Goal: Information Seeking & Learning: Learn about a topic

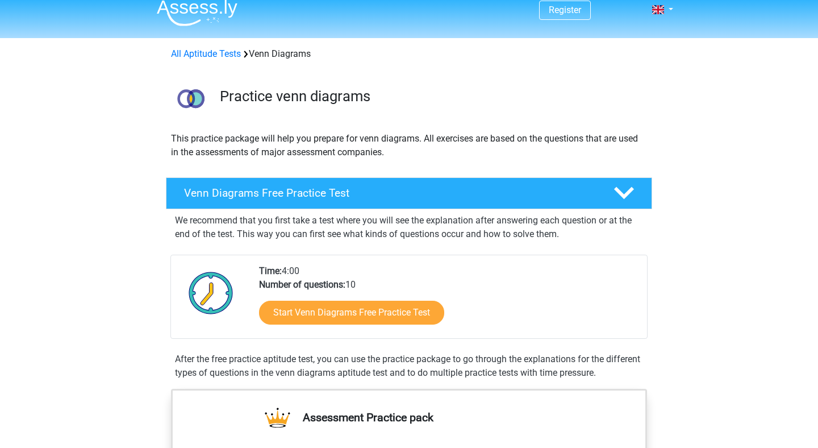
scroll to position [11, 0]
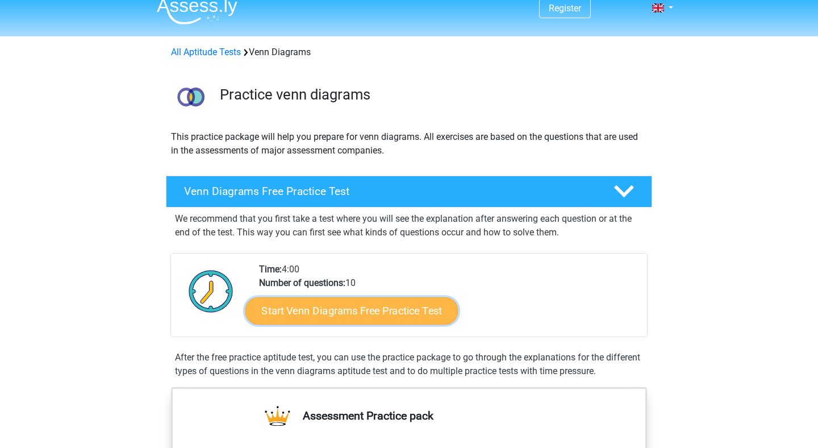
click at [330, 309] on link "Start Venn Diagrams Free Practice Test" at bounding box center [352, 310] width 213 height 27
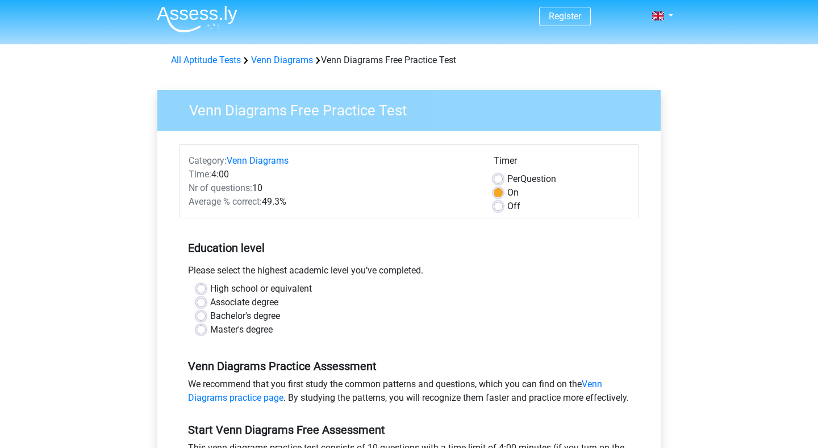
scroll to position [7, 0]
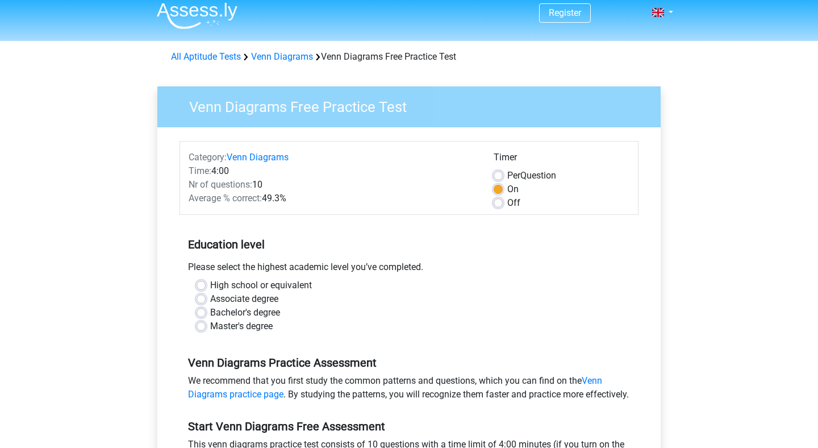
click at [248, 325] on label "Master's degree" at bounding box center [241, 326] width 63 height 14
click at [206, 325] on input "Master's degree" at bounding box center [201, 324] width 9 height 11
radio input "true"
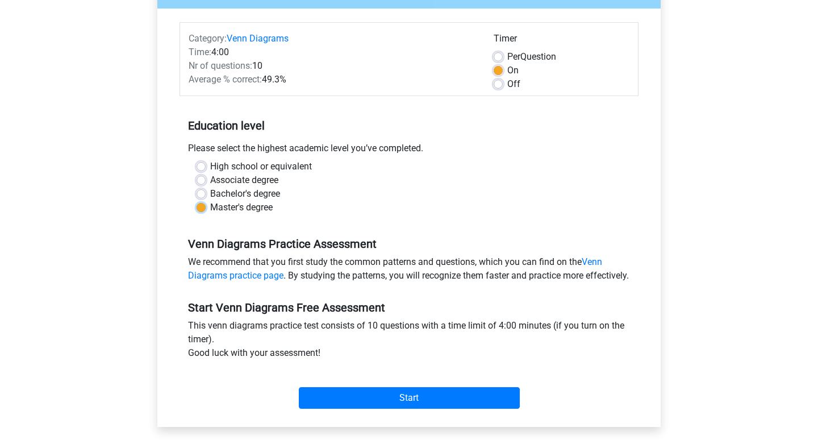
scroll to position [264, 0]
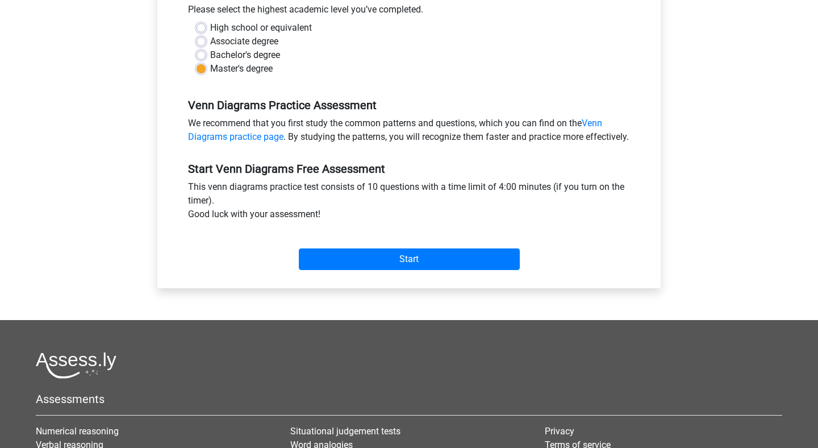
click at [404, 250] on div "Start" at bounding box center [409, 250] width 459 height 40
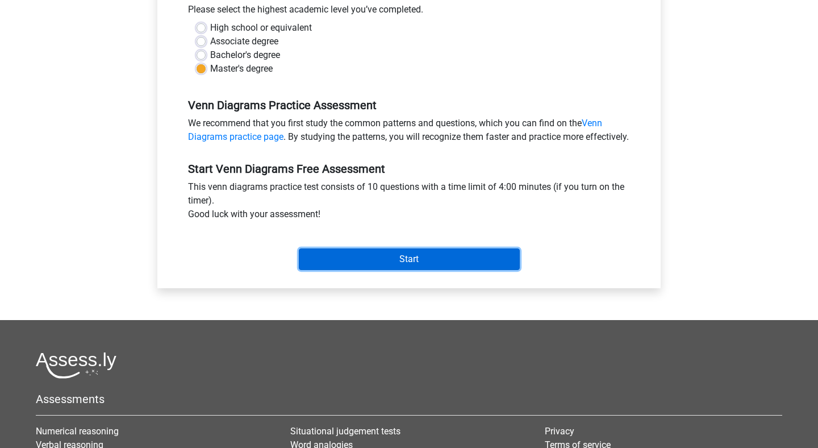
click at [404, 263] on input "Start" at bounding box center [409, 259] width 221 height 22
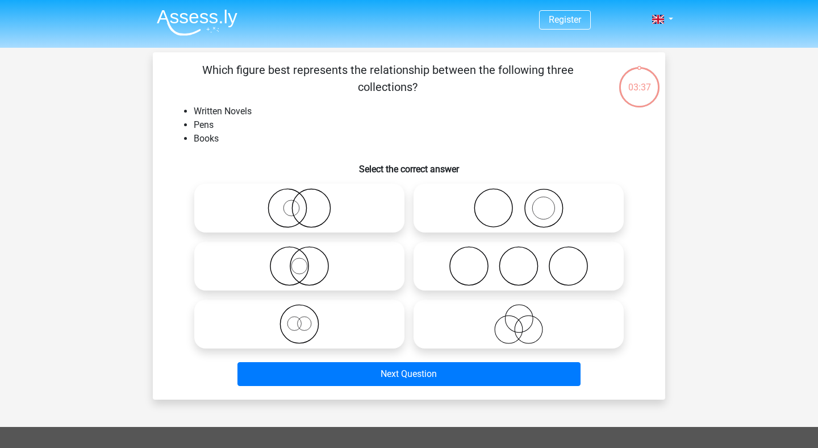
click at [489, 206] on icon at bounding box center [518, 208] width 201 height 40
click at [519, 202] on input "radio" at bounding box center [522, 198] width 7 height 7
radio input "true"
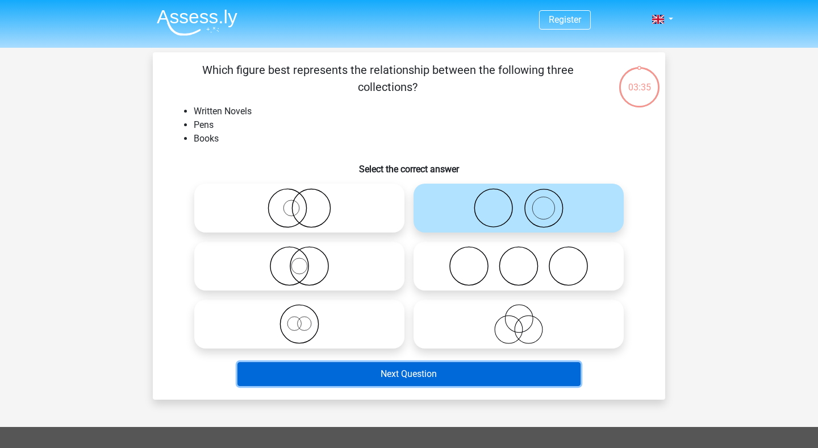
click at [477, 369] on button "Next Question" at bounding box center [410, 374] width 344 height 24
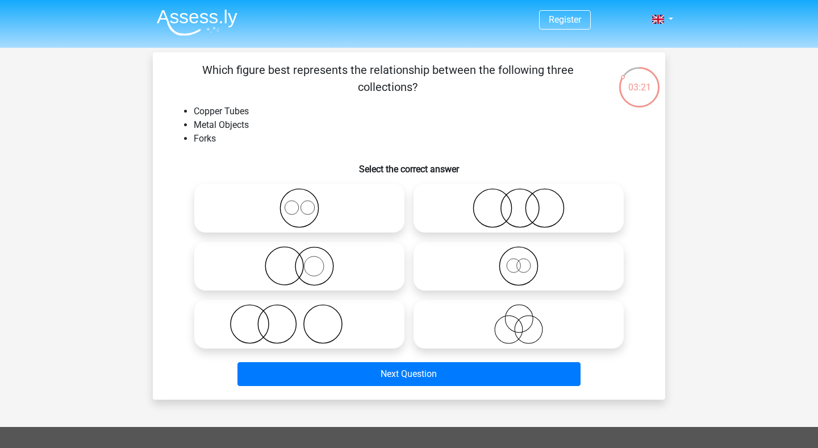
click at [249, 211] on icon at bounding box center [299, 208] width 201 height 40
click at [300, 202] on input "radio" at bounding box center [303, 198] width 7 height 7
radio input "true"
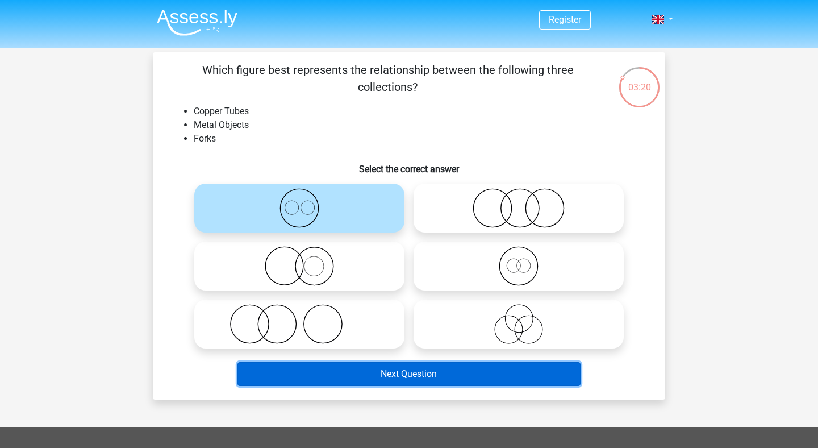
click at [379, 366] on button "Next Question" at bounding box center [410, 374] width 344 height 24
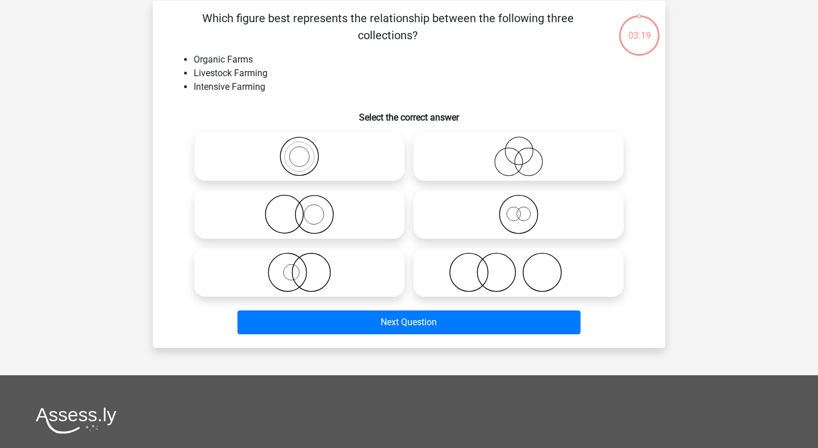
scroll to position [52, 0]
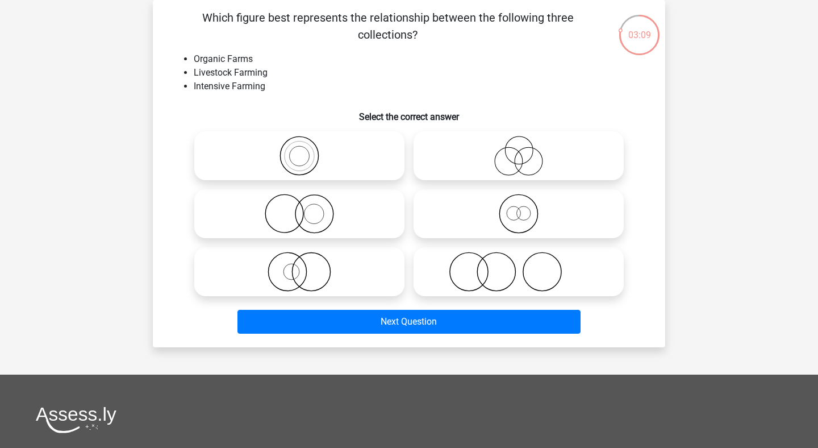
click at [537, 157] on icon at bounding box center [518, 156] width 201 height 40
click at [526, 150] on input "radio" at bounding box center [522, 146] width 7 height 7
radio input "true"
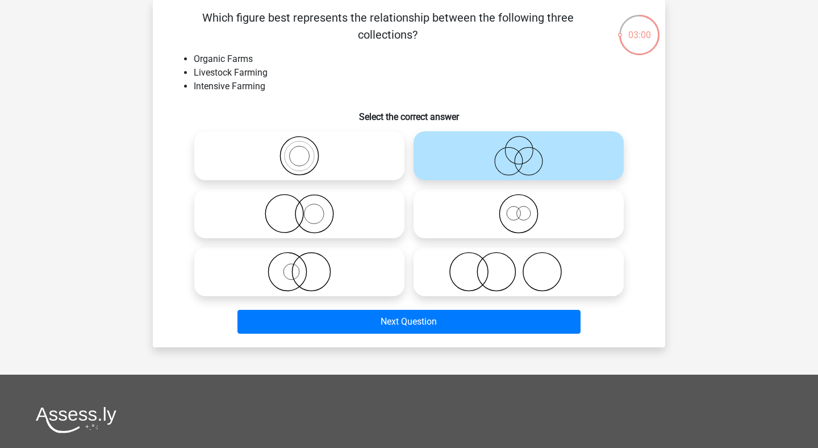
click at [492, 286] on icon at bounding box center [518, 272] width 201 height 40
click at [519, 266] on input "radio" at bounding box center [522, 262] width 7 height 7
radio input "true"
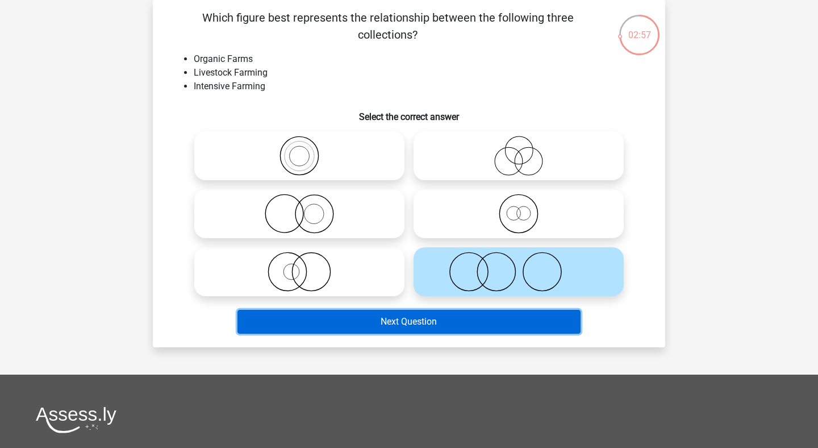
click at [477, 326] on button "Next Question" at bounding box center [410, 322] width 344 height 24
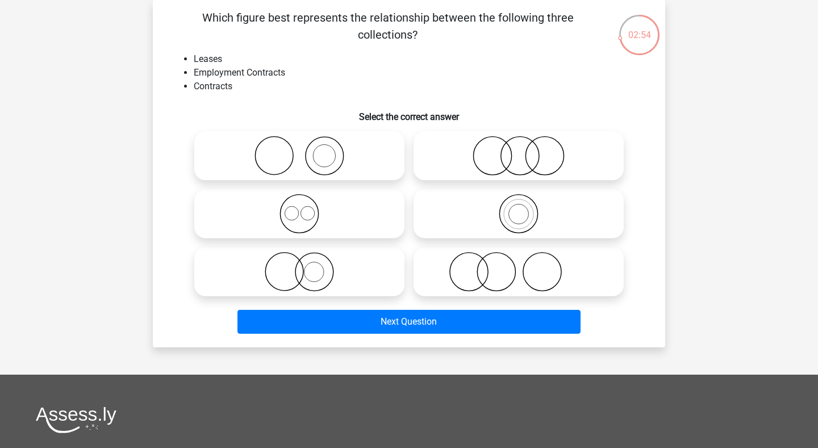
drag, startPoint x: 192, startPoint y: 65, endPoint x: 222, endPoint y: 65, distance: 30.1
click at [222, 65] on li "Leases" at bounding box center [421, 59] width 454 height 14
click at [551, 217] on icon at bounding box center [518, 214] width 201 height 40
click at [526, 208] on input "radio" at bounding box center [522, 204] width 7 height 7
radio input "true"
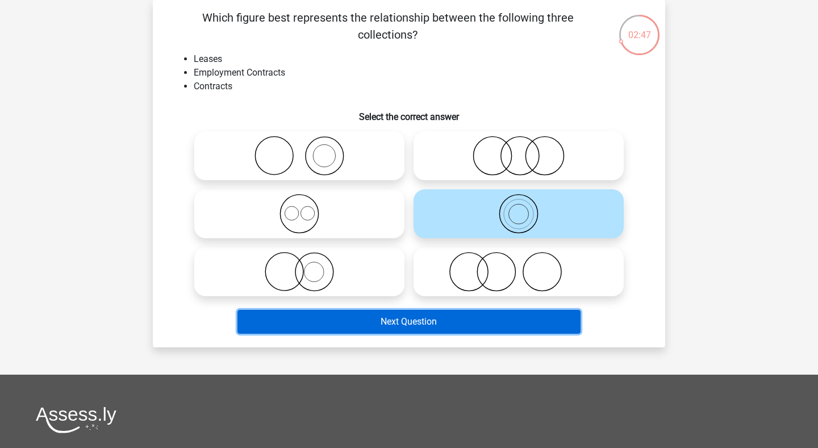
click at [482, 315] on button "Next Question" at bounding box center [410, 322] width 344 height 24
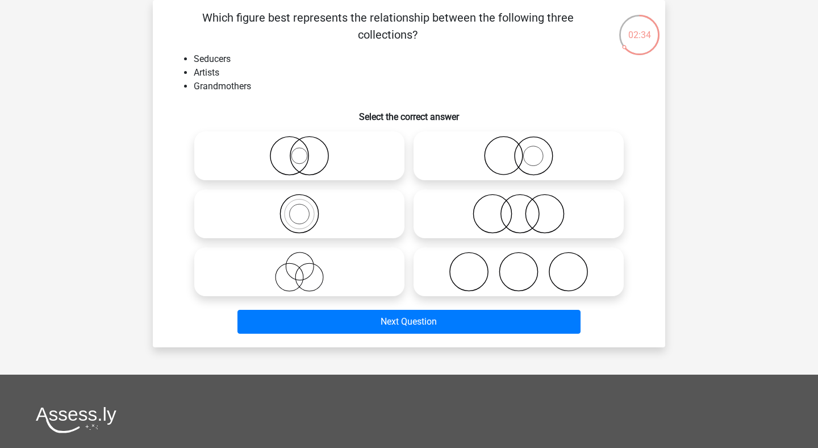
click at [532, 272] on icon at bounding box center [518, 272] width 201 height 40
click at [526, 266] on input "radio" at bounding box center [522, 262] width 7 height 7
radio input "true"
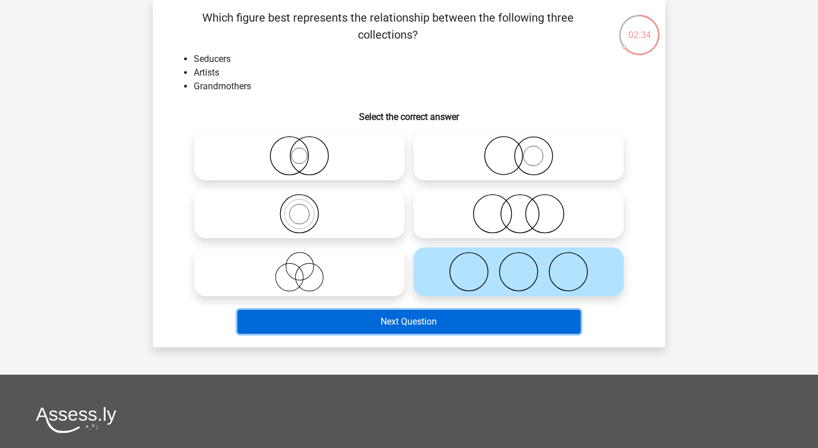
click at [488, 317] on button "Next Question" at bounding box center [410, 322] width 344 height 24
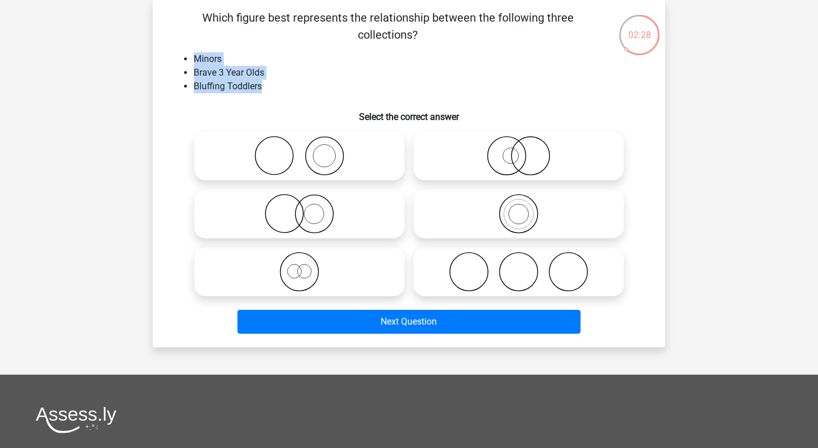
drag, startPoint x: 184, startPoint y: 59, endPoint x: 261, endPoint y: 84, distance: 81.4
click at [261, 84] on ul "Minors Brave 3 Year Olds Bluffing Toddlers" at bounding box center [409, 72] width 476 height 41
click at [261, 84] on li "Bluffing Toddlers" at bounding box center [421, 87] width 454 height 14
click at [485, 222] on icon at bounding box center [518, 214] width 201 height 40
click at [519, 208] on input "radio" at bounding box center [522, 204] width 7 height 7
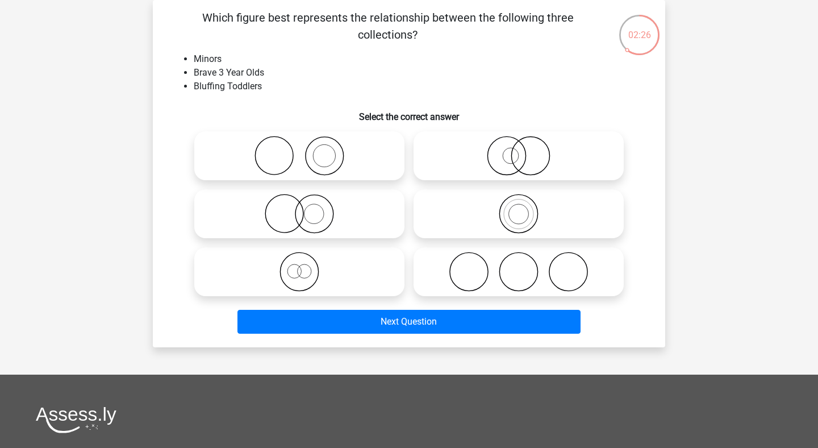
radio input "true"
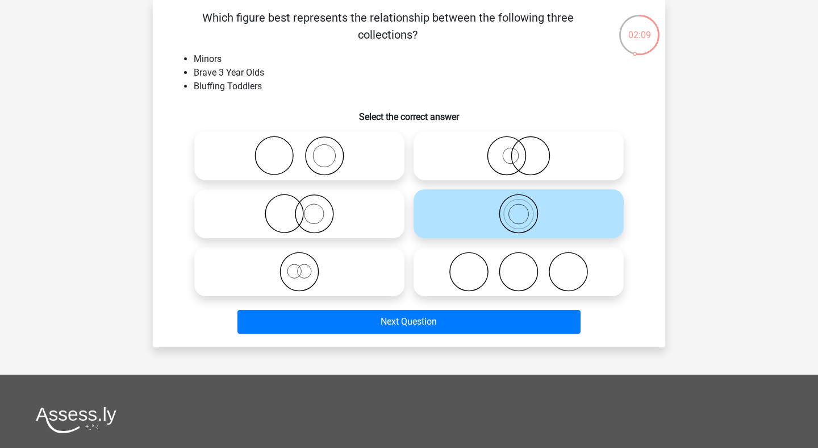
click at [310, 161] on icon at bounding box center [299, 156] width 201 height 40
click at [307, 150] on input "radio" at bounding box center [303, 146] width 7 height 7
radio input "true"
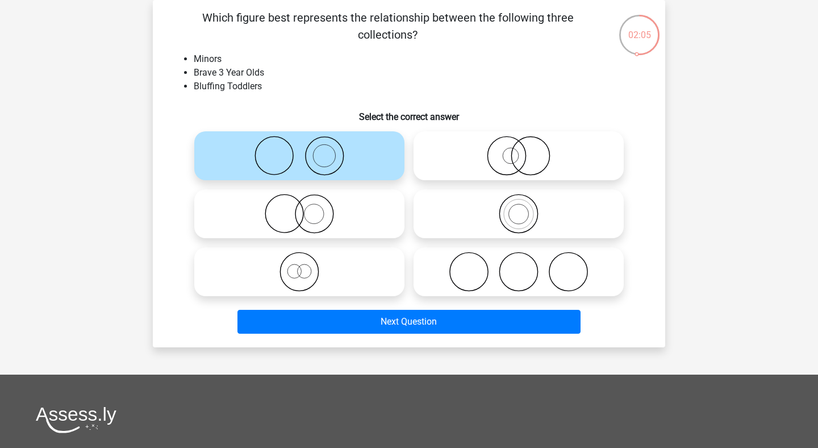
click at [534, 160] on icon at bounding box center [518, 156] width 201 height 40
click at [526, 150] on input "radio" at bounding box center [522, 146] width 7 height 7
radio input "true"
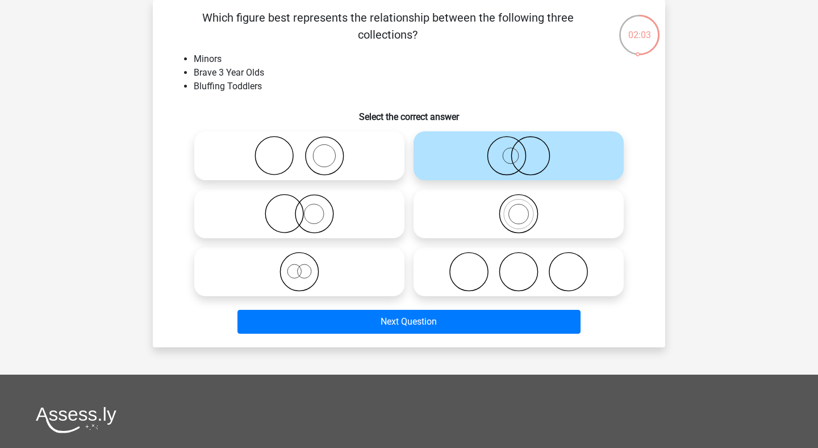
click at [326, 222] on icon at bounding box center [299, 214] width 201 height 40
click at [307, 208] on input "radio" at bounding box center [303, 204] width 7 height 7
radio input "true"
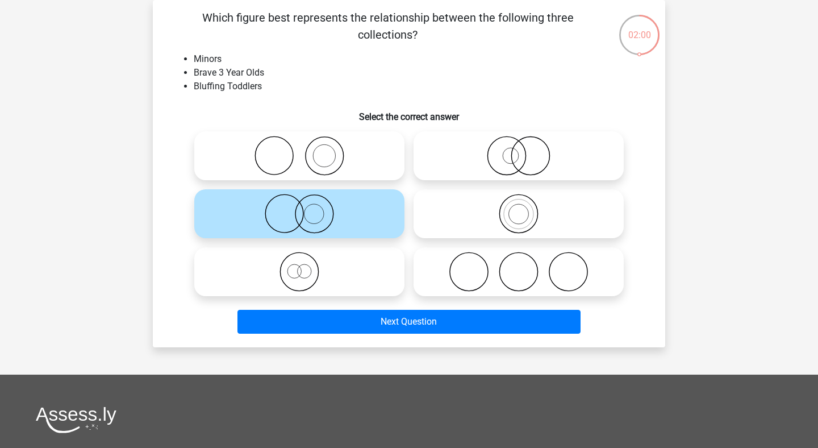
click at [560, 156] on icon at bounding box center [518, 156] width 201 height 40
click at [526, 150] on input "radio" at bounding box center [522, 146] width 7 height 7
radio input "true"
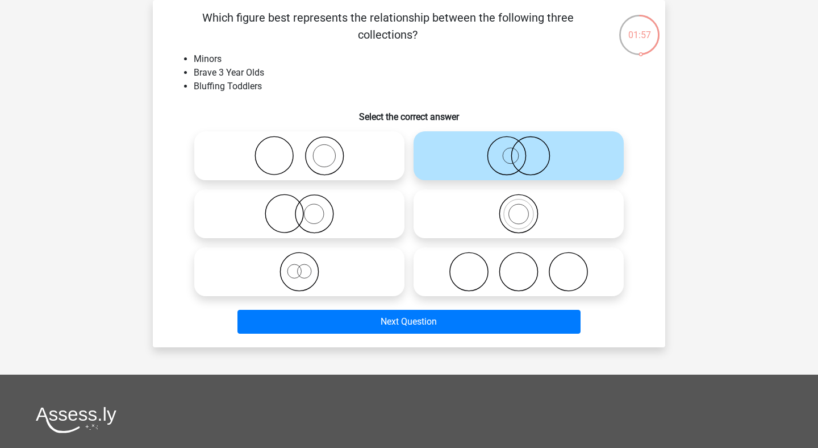
click at [247, 276] on icon at bounding box center [299, 272] width 201 height 40
click at [300, 266] on input "radio" at bounding box center [303, 262] width 7 height 7
radio input "true"
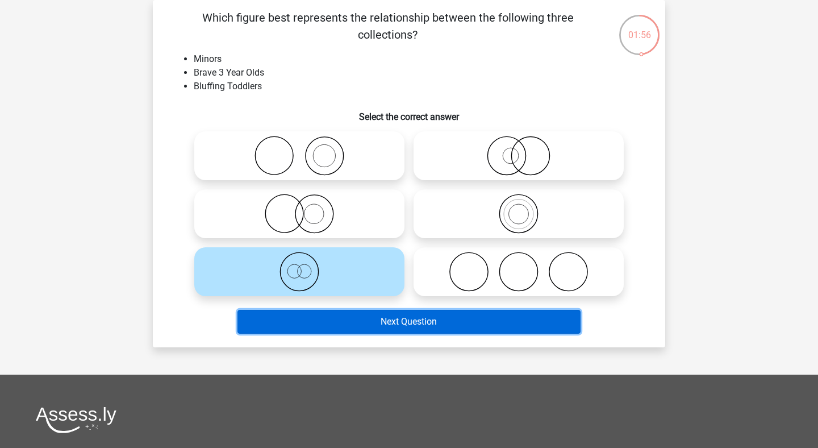
click at [321, 321] on button "Next Question" at bounding box center [410, 322] width 344 height 24
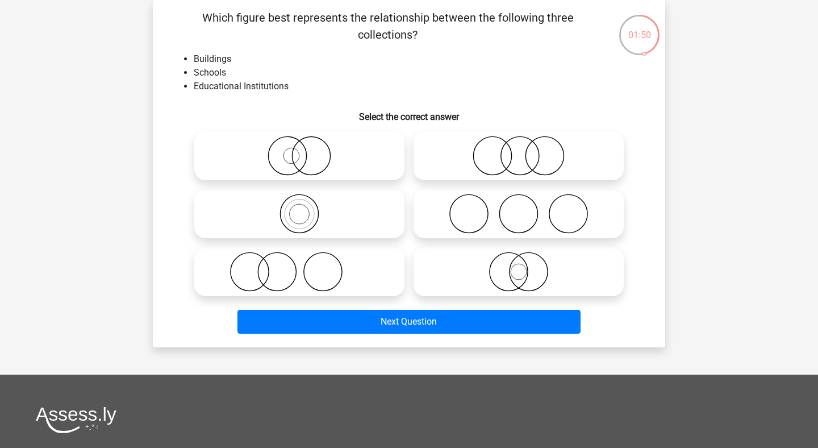
click at [278, 213] on icon at bounding box center [299, 214] width 201 height 40
click at [300, 208] on input "radio" at bounding box center [303, 204] width 7 height 7
radio input "true"
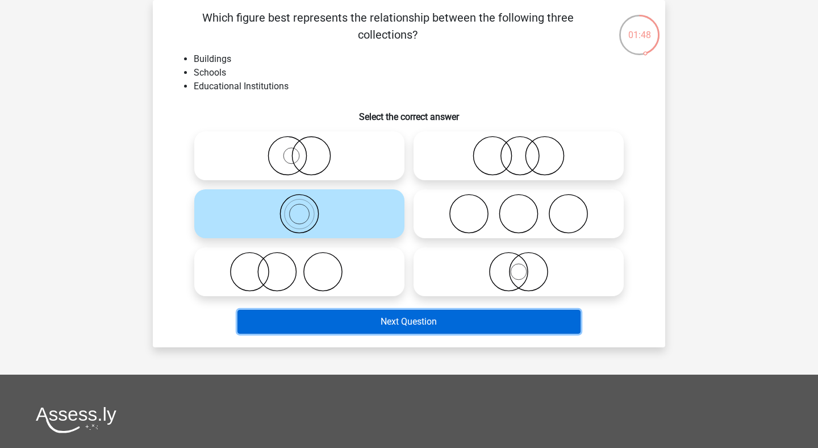
click at [336, 314] on button "Next Question" at bounding box center [410, 322] width 344 height 24
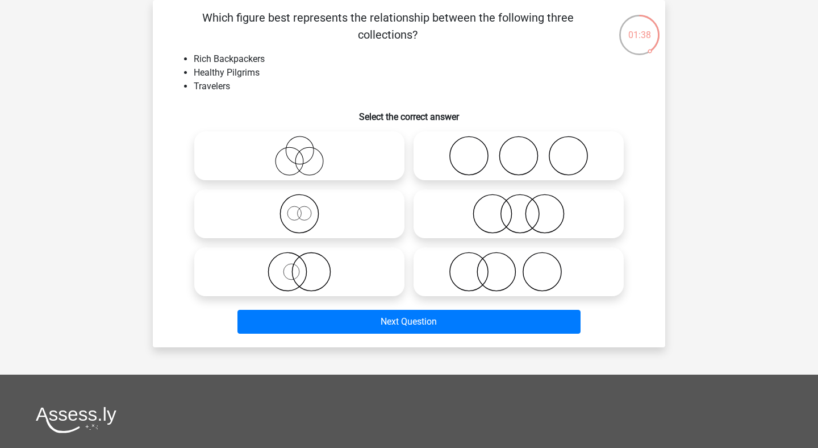
click at [310, 215] on icon at bounding box center [299, 214] width 201 height 40
click at [307, 208] on input "radio" at bounding box center [303, 204] width 7 height 7
radio input "true"
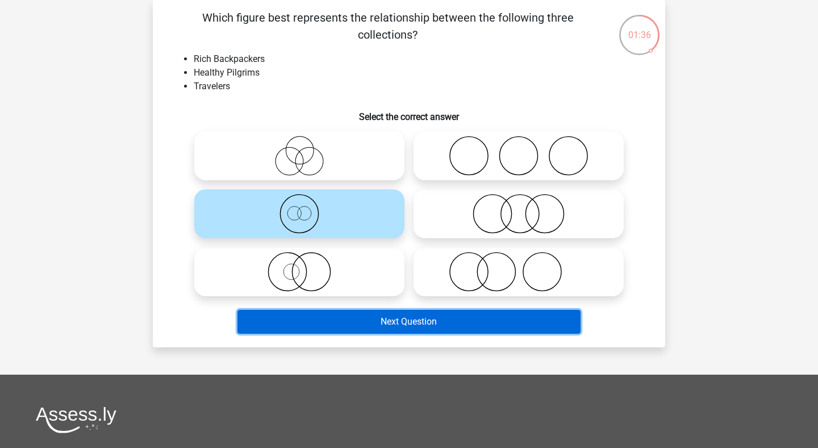
click at [326, 315] on button "Next Question" at bounding box center [410, 322] width 344 height 24
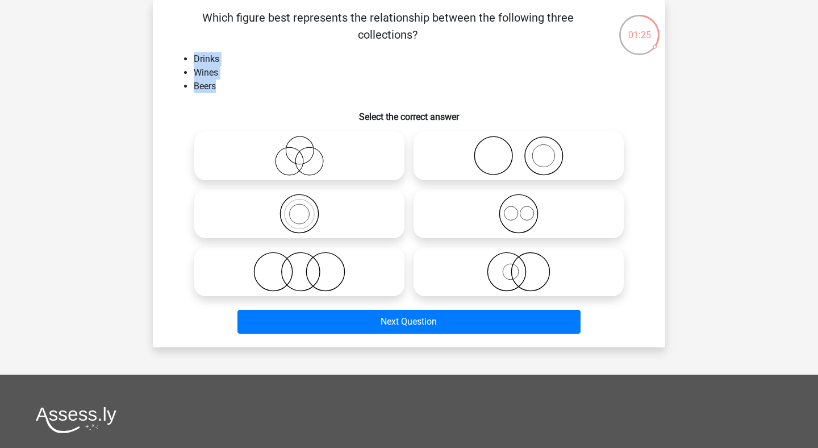
drag, startPoint x: 194, startPoint y: 53, endPoint x: 221, endPoint y: 81, distance: 37.8
click at [221, 81] on ul "Drinks Wines Beers" at bounding box center [409, 72] width 476 height 41
click at [221, 81] on li "Beers" at bounding box center [421, 87] width 454 height 14
click at [554, 214] on icon at bounding box center [518, 214] width 201 height 40
click at [526, 208] on input "radio" at bounding box center [522, 204] width 7 height 7
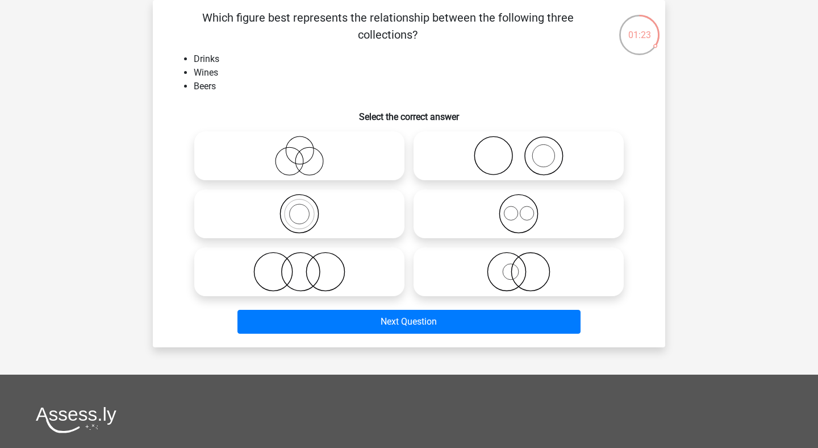
radio input "true"
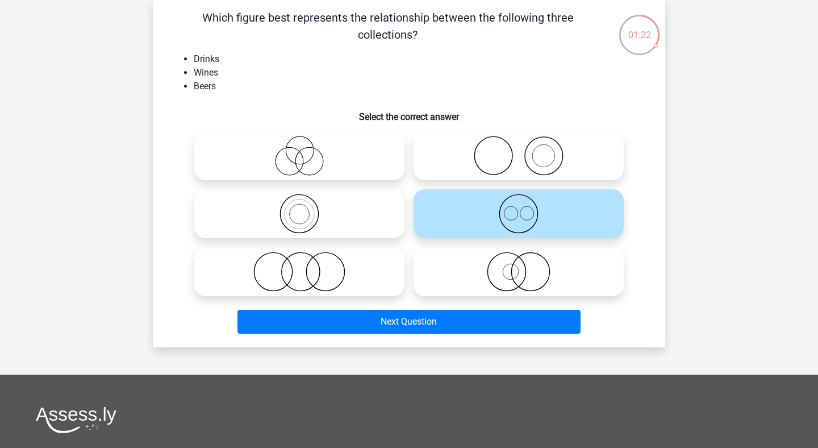
click at [483, 336] on div "Next Question" at bounding box center [409, 324] width 439 height 28
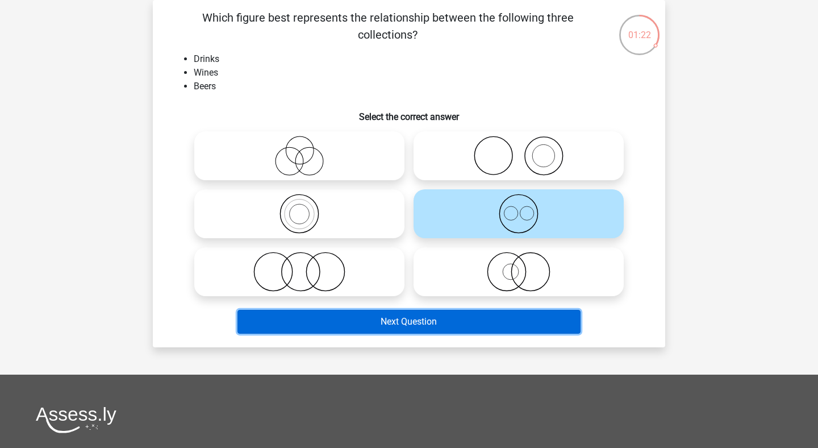
click at [480, 327] on button "Next Question" at bounding box center [410, 322] width 344 height 24
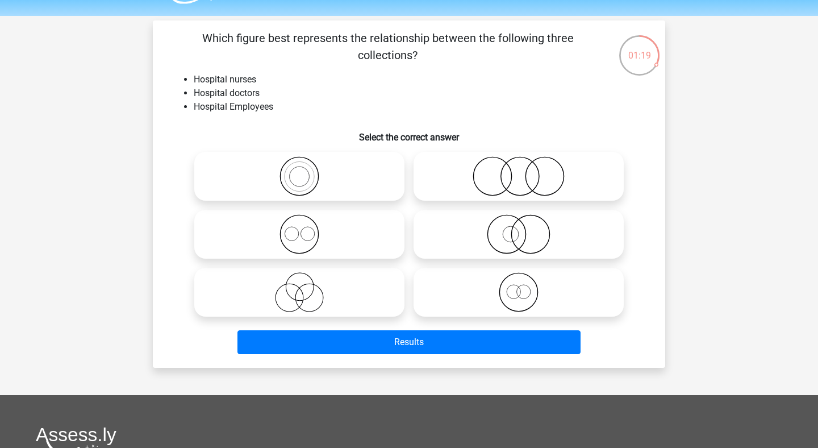
scroll to position [38, 0]
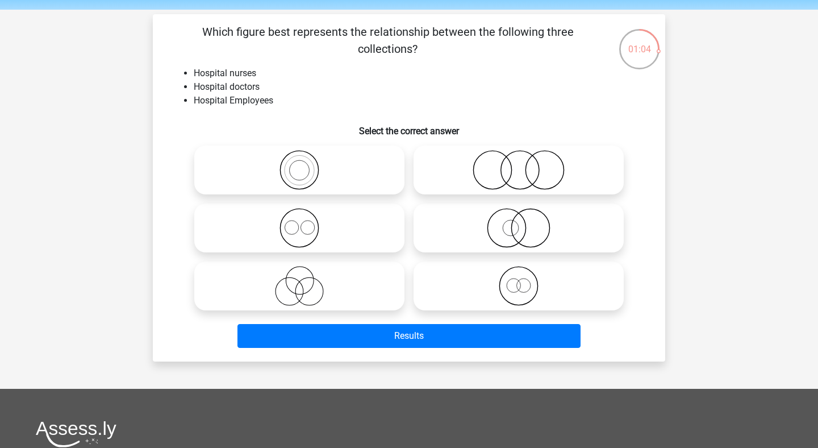
click at [335, 211] on icon at bounding box center [299, 228] width 201 height 40
click at [307, 215] on input "radio" at bounding box center [303, 218] width 7 height 7
radio input "true"
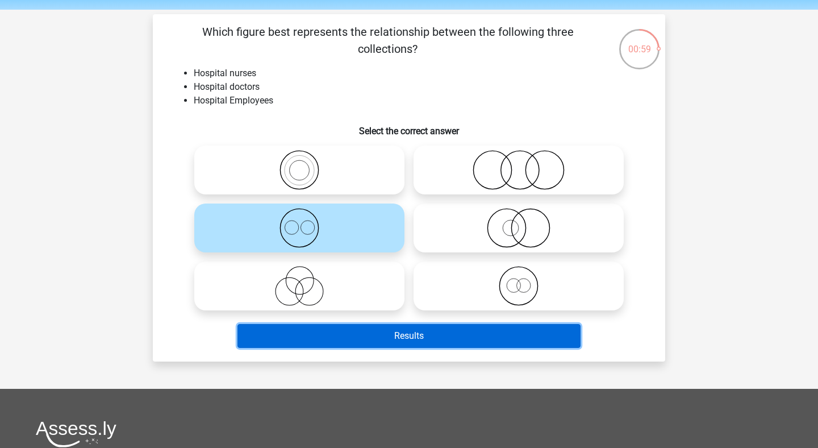
click at [405, 341] on button "Results" at bounding box center [410, 336] width 344 height 24
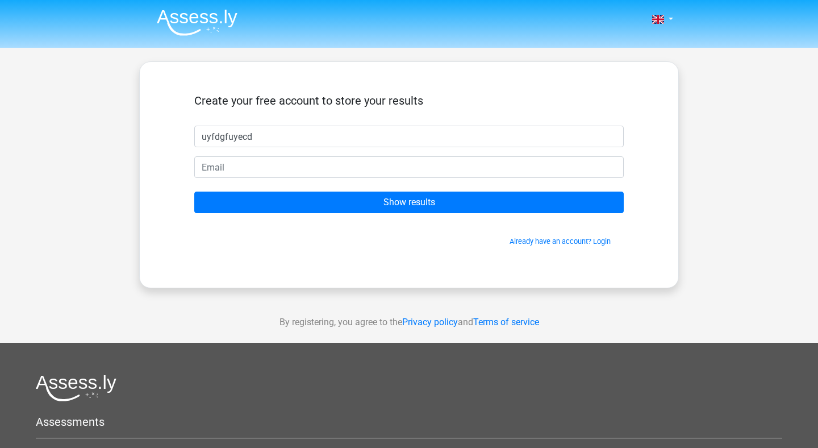
type input "uyfdgfuyecd"
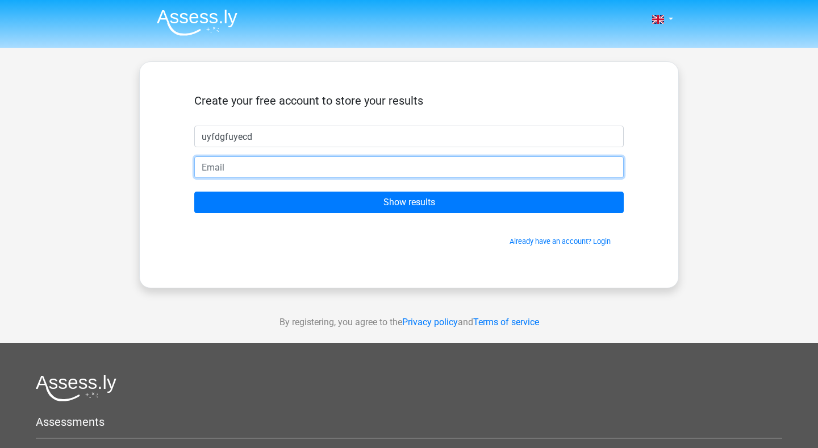
click at [310, 166] on input "email" at bounding box center [409, 167] width 430 height 22
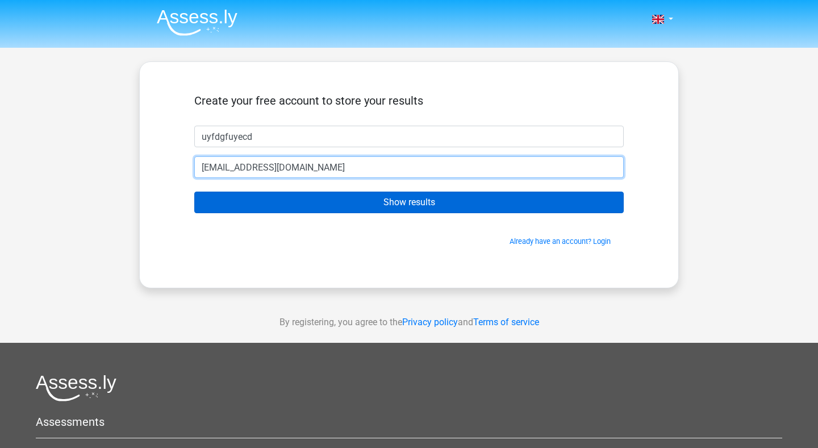
type input "tori.mousavi@gmail.com"
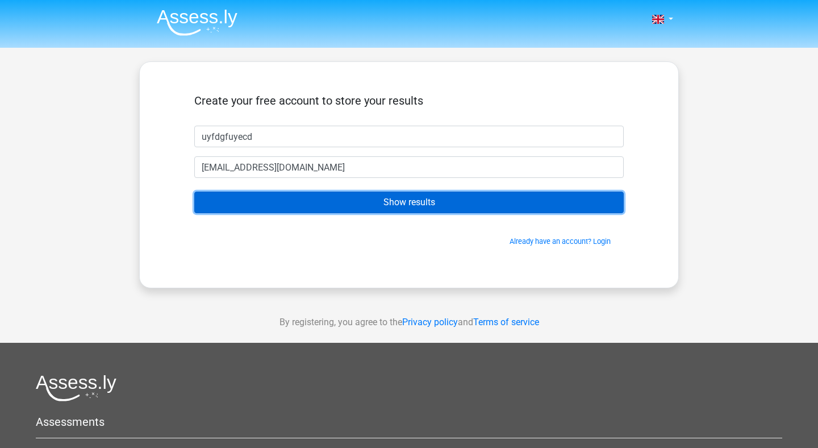
click at [315, 196] on input "Show results" at bounding box center [409, 203] width 430 height 22
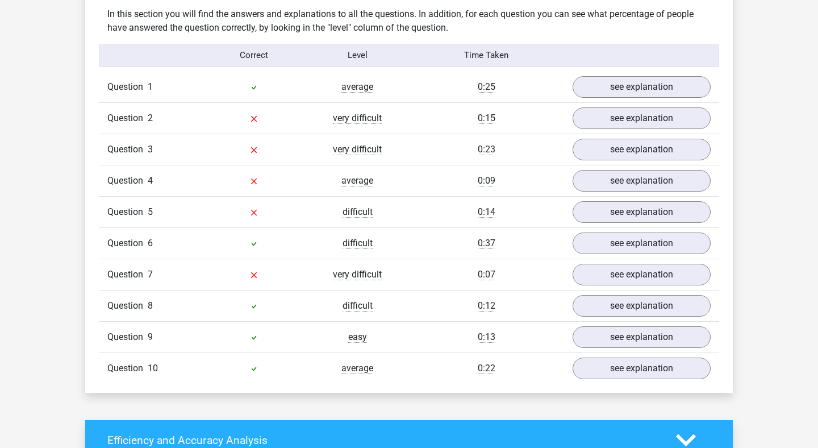
scroll to position [865, 0]
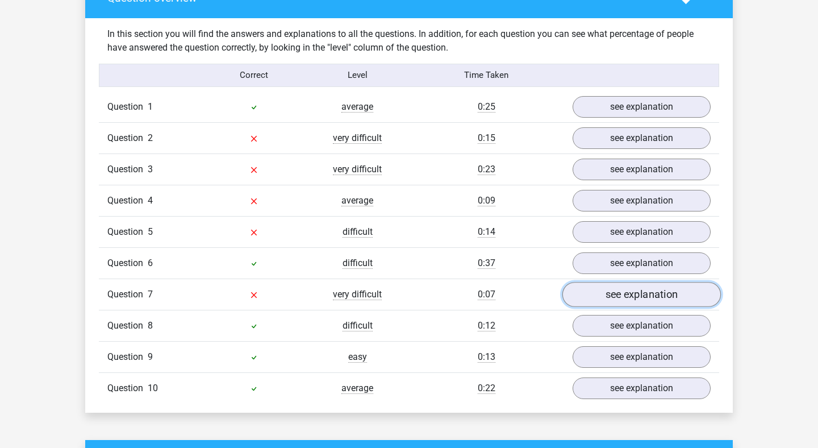
click at [635, 302] on link "see explanation" at bounding box center [642, 294] width 159 height 25
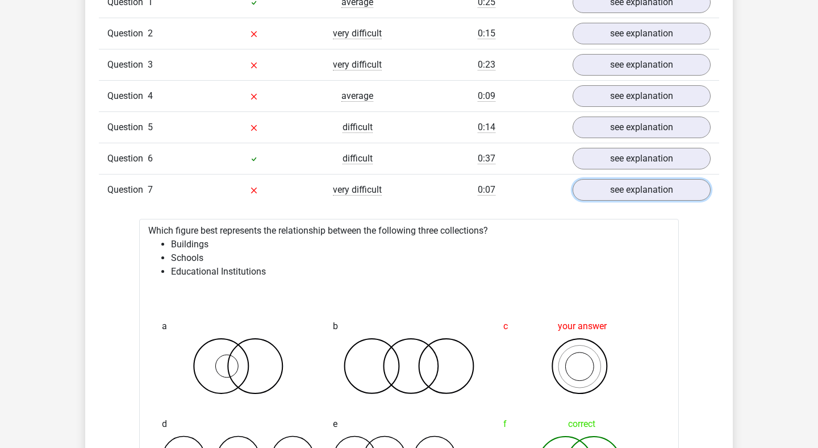
scroll to position [955, 0]
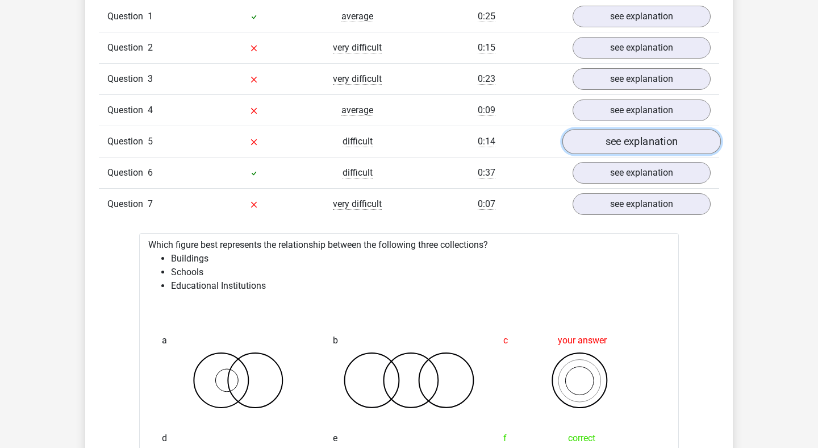
click at [662, 142] on link "see explanation" at bounding box center [642, 141] width 159 height 25
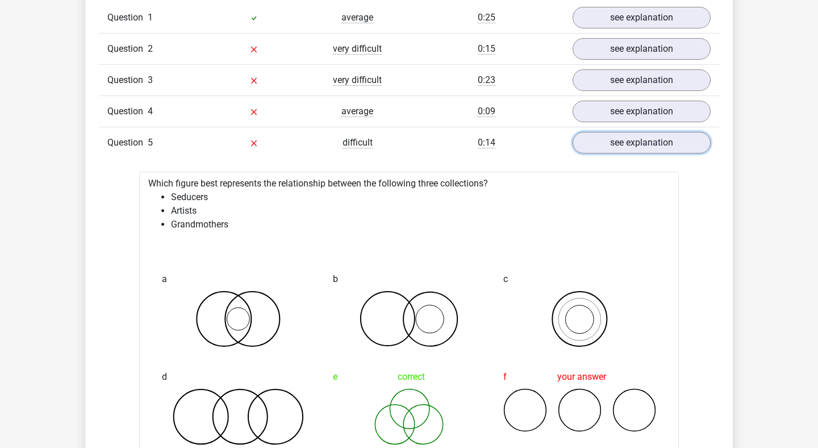
scroll to position [929, 0]
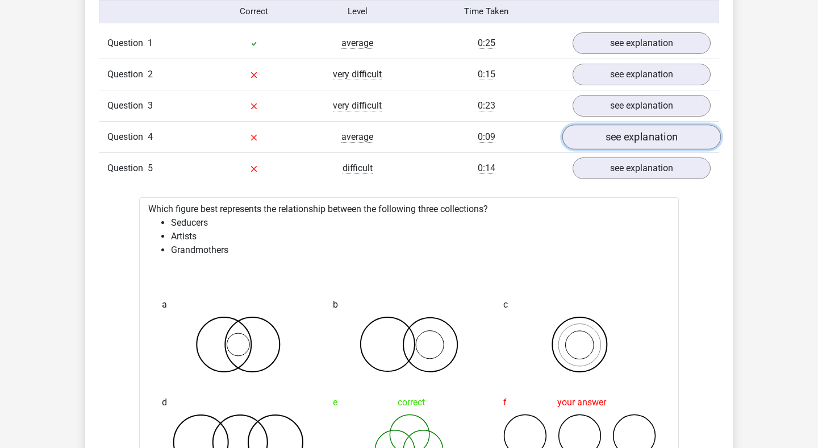
click at [671, 136] on link "see explanation" at bounding box center [642, 136] width 159 height 25
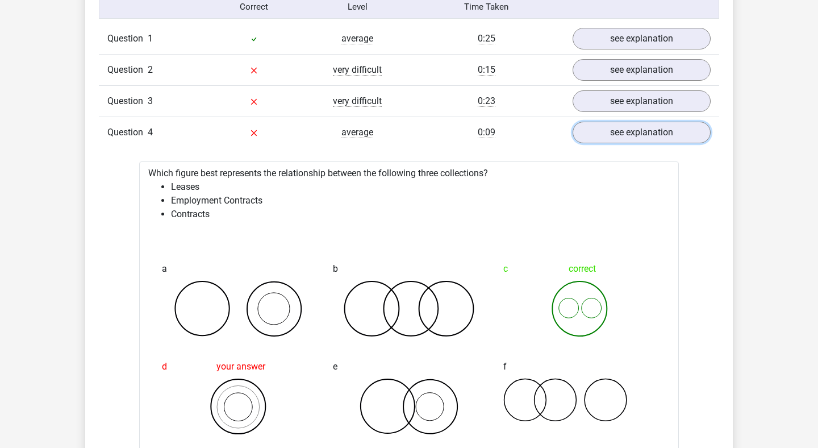
scroll to position [921, 0]
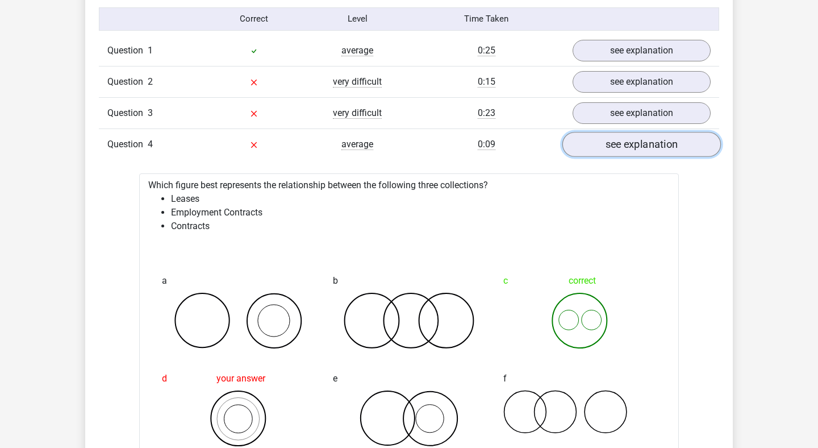
click at [656, 134] on link "see explanation" at bounding box center [642, 144] width 159 height 25
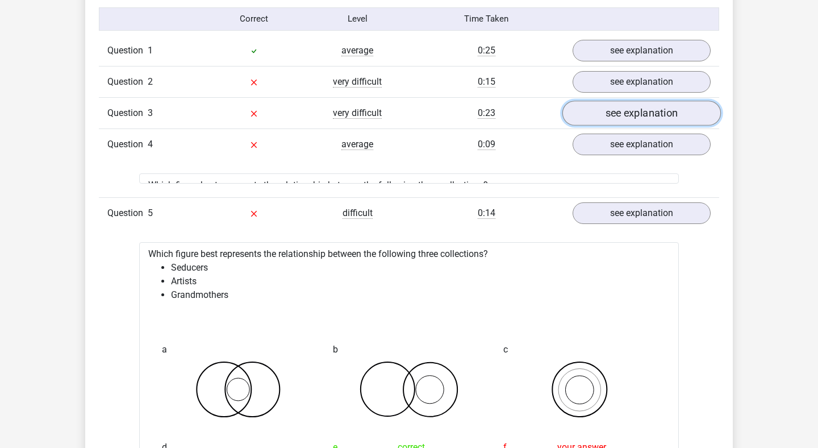
click at [656, 120] on link "see explanation" at bounding box center [642, 113] width 159 height 25
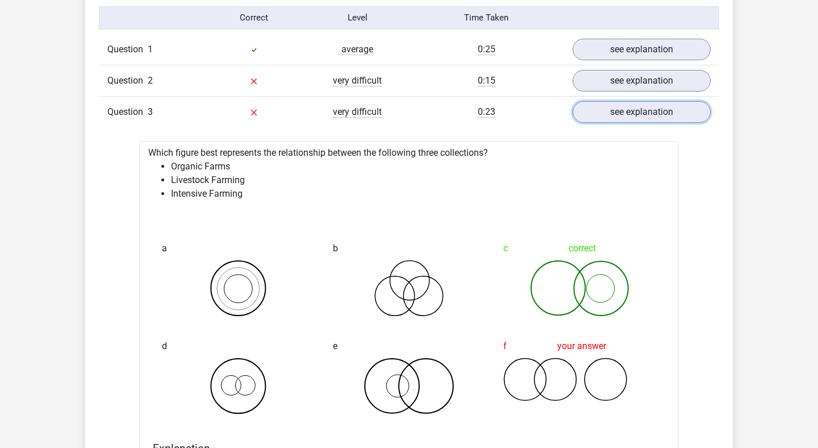
scroll to position [921, 0]
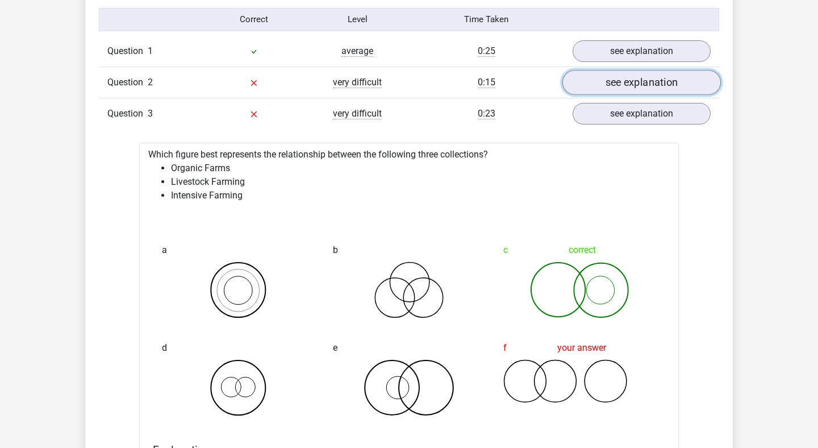
click at [630, 90] on link "see explanation" at bounding box center [642, 82] width 159 height 25
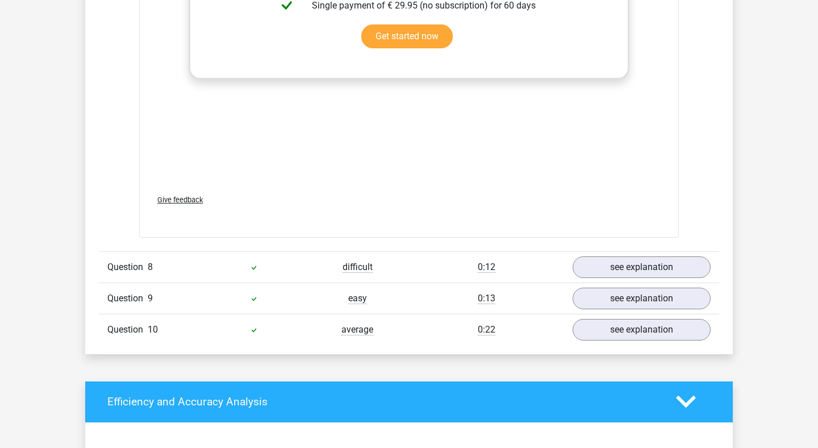
scroll to position [3613, 0]
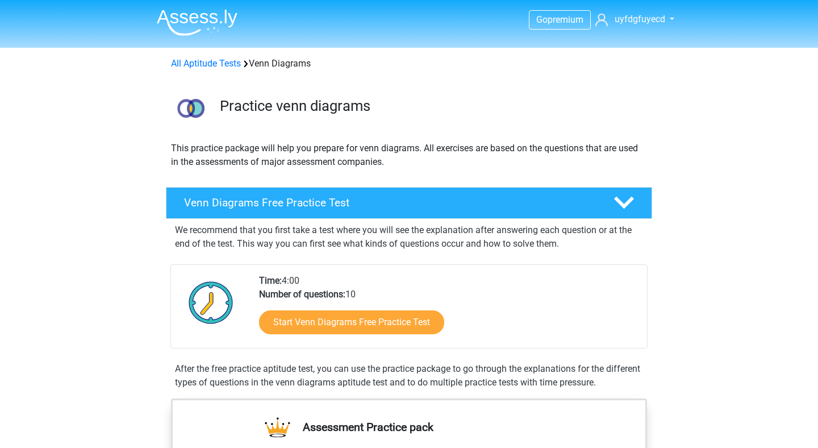
scroll to position [11, 0]
